Goal: Find specific page/section: Find specific page/section

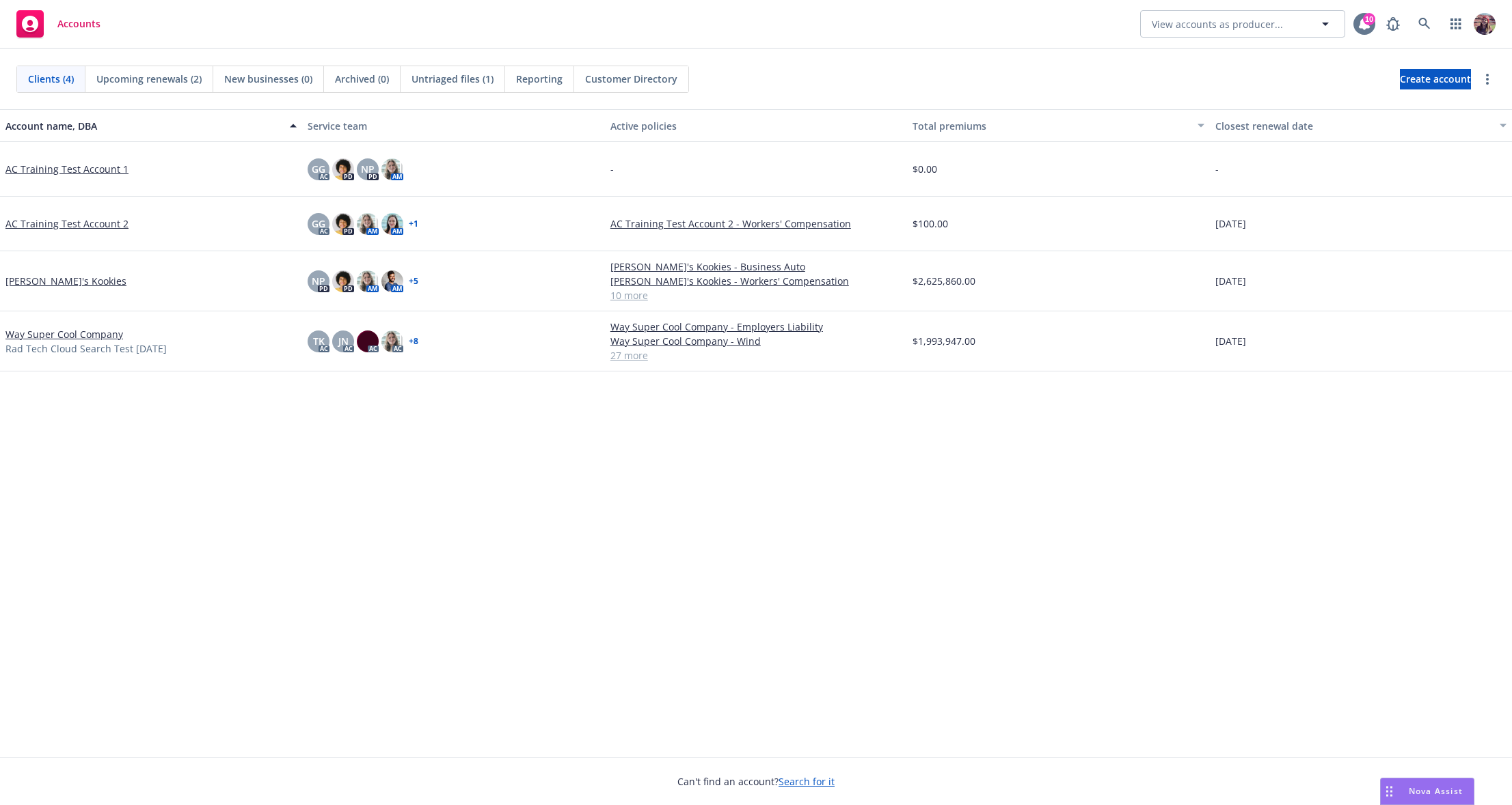
click at [1360, 27] on icon at bounding box center [1363, 24] width 11 height 13
click at [460, 9] on div "Accounts View accounts as producer... 10" at bounding box center [756, 24] width 1512 height 49
click at [234, 509] on div "Account name, DBA Service team Active policies Total premiums Closest renewal d…" at bounding box center [756, 432] width 1512 height 648
click at [539, 84] on span "Reporting" at bounding box center [538, 79] width 46 height 14
